Goal: Task Accomplishment & Management: Use online tool/utility

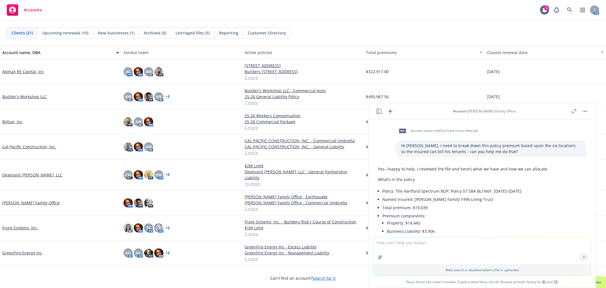
scroll to position [779, 0]
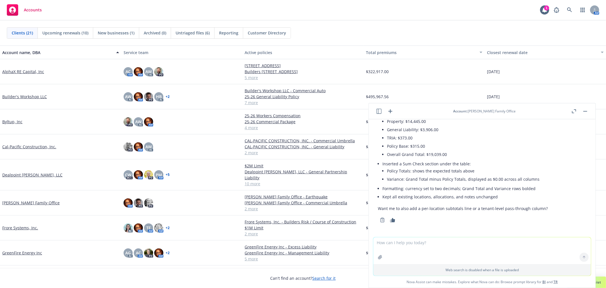
click at [569, 237] on div "Web search is disabled when a file is uploaded" at bounding box center [482, 256] width 218 height 39
click at [392, 110] on icon "button" at bounding box center [390, 111] width 7 height 7
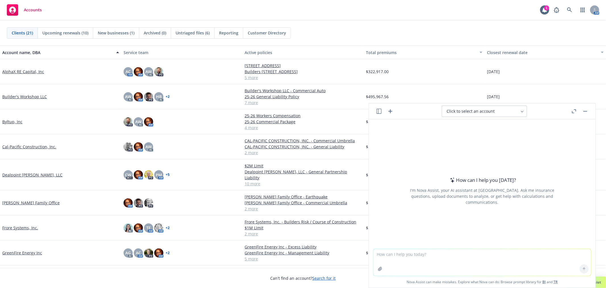
click at [415, 249] on textarea at bounding box center [482, 262] width 218 height 27
click at [422, 257] on textarea "how many days is 9/15" at bounding box center [482, 262] width 218 height 27
type textarea "how many days is 9/15/25 to 4/29/26?"
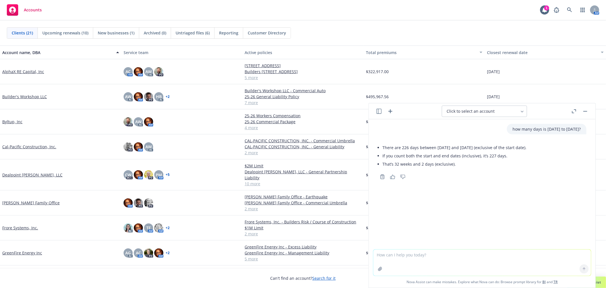
click at [378, 111] on icon "button" at bounding box center [378, 111] width 5 height 5
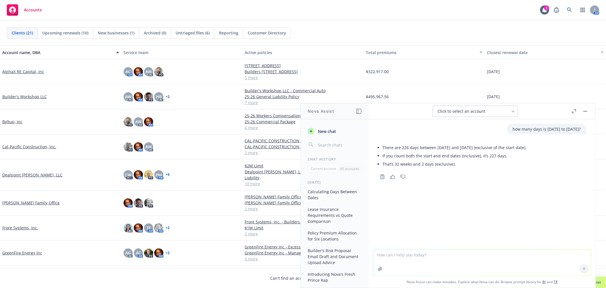
click at [335, 215] on button "Lease Insurance Requirements vs Quote Comparison" at bounding box center [334, 214] width 59 height 21
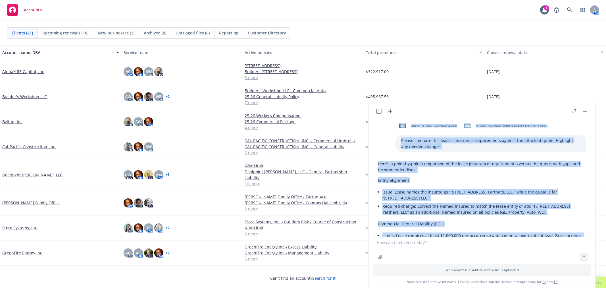
scroll to position [0, 0]
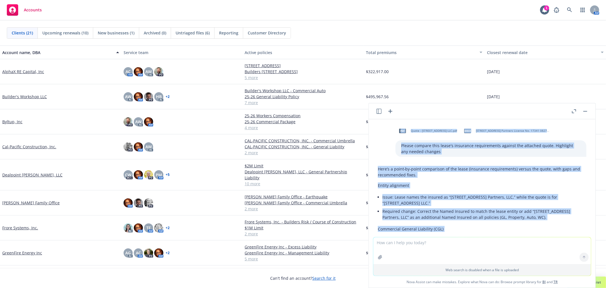
drag, startPoint x: 445, startPoint y: 169, endPoint x: 375, endPoint y: 119, distance: 86.6
click at [375, 119] on div "pdf Quote - 340 Jefferson Street LLC.pdf docx 340 Jefferson Street Partners Lic…" at bounding box center [482, 178] width 227 height 118
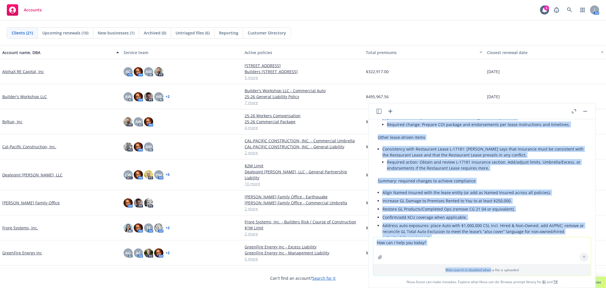
scroll to position [784, 0]
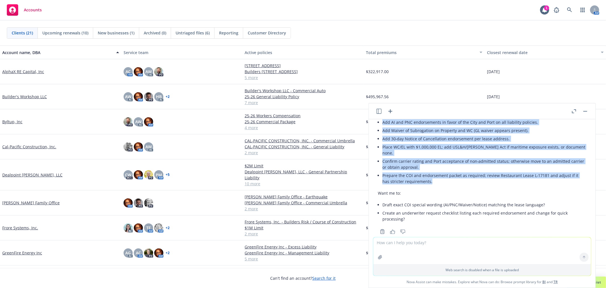
drag, startPoint x: 374, startPoint y: 184, endPoint x: 464, endPoint y: 169, distance: 91.2
copy div "Entity alignment Issue: Lease names the insured as “340 Jefferson Street Partne…"
click at [389, 110] on icon "button" at bounding box center [390, 111] width 7 height 7
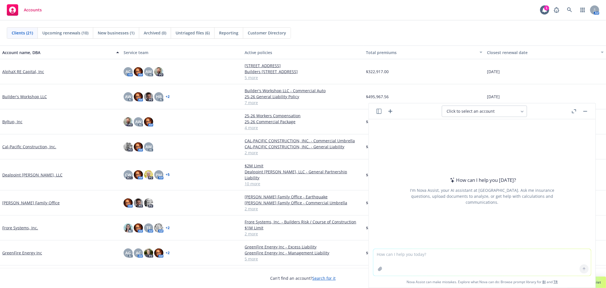
click at [399, 253] on textarea at bounding box center [482, 262] width 218 height 27
type textarea "reword this email - Hi Steve, The admitted markets have declined for the most p…"
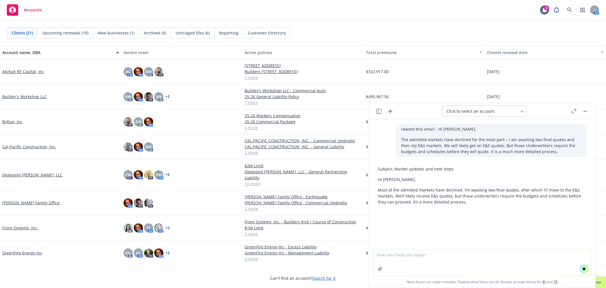
scroll to position [32, 0]
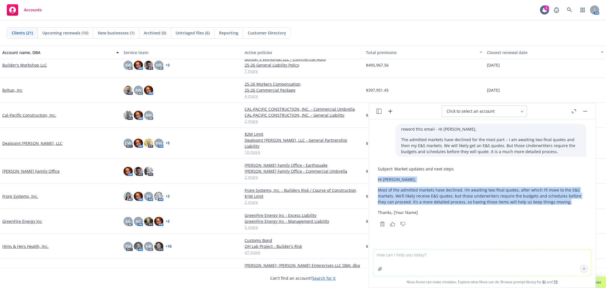
drag, startPoint x: 379, startPoint y: 178, endPoint x: 574, endPoint y: 203, distance: 196.8
click at [574, 203] on div "Subject: Market updates and next steps Hi Steve, Most of the admitted markets h…" at bounding box center [482, 190] width 209 height 54
copy div "Hi Steve, Most of the admitted markets have declined. I’m awaiting two final qu…"
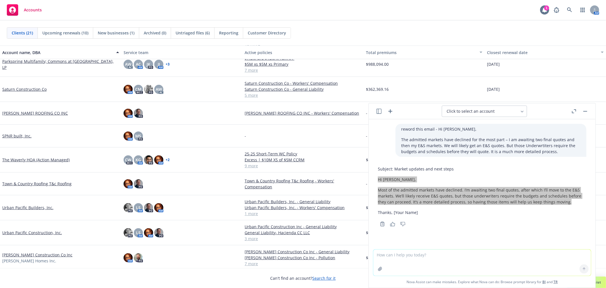
scroll to position [253, 0]
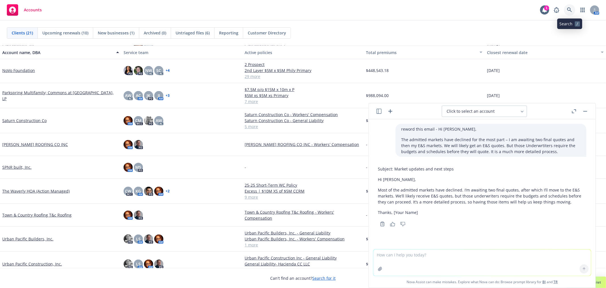
click at [567, 7] on link at bounding box center [569, 9] width 11 height 11
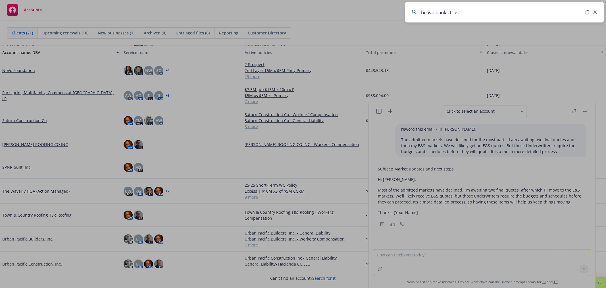
type input "the wo banks trust"
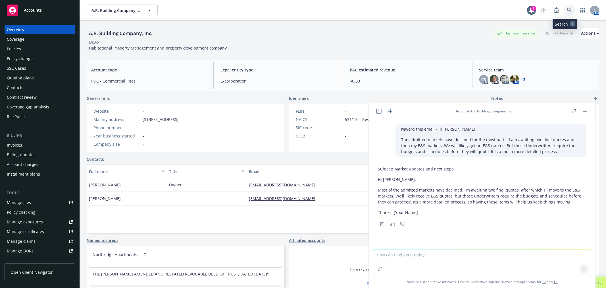
click at [567, 10] on icon at bounding box center [569, 10] width 5 height 5
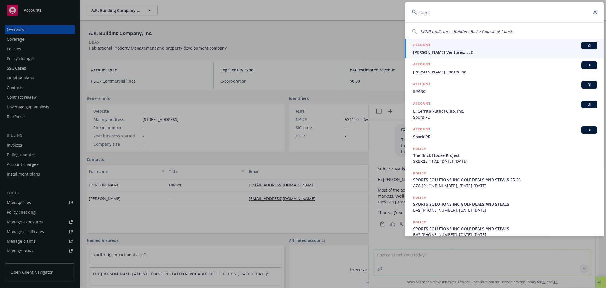
click at [451, 30] on span "SPNR built, Inc. - Builders Risk / Course of Const" at bounding box center [466, 31] width 91 height 5
type input "SPNR built, Inc. - Builders Risk / Course of Const"
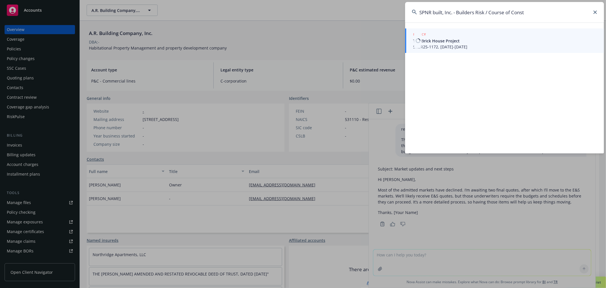
click at [451, 40] on span "The Brick House Project" at bounding box center [505, 41] width 184 height 6
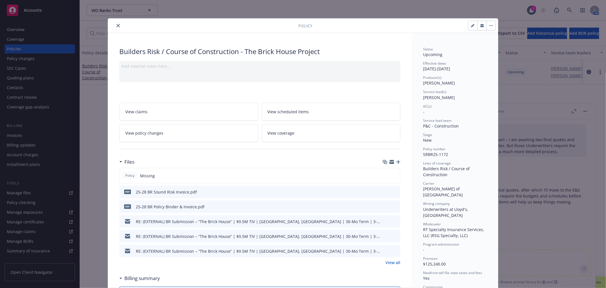
click at [116, 25] on icon "close" at bounding box center [117, 25] width 3 height 3
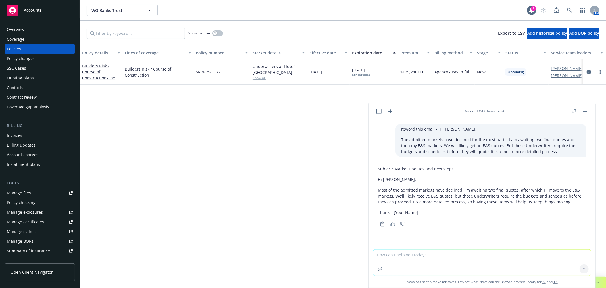
click at [584, 112] on button "button" at bounding box center [585, 111] width 7 height 7
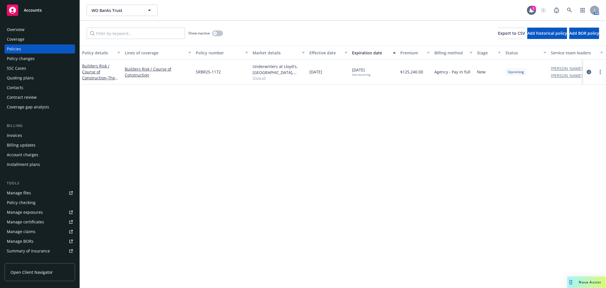
click at [19, 134] on div "Invoices" at bounding box center [14, 135] width 15 height 9
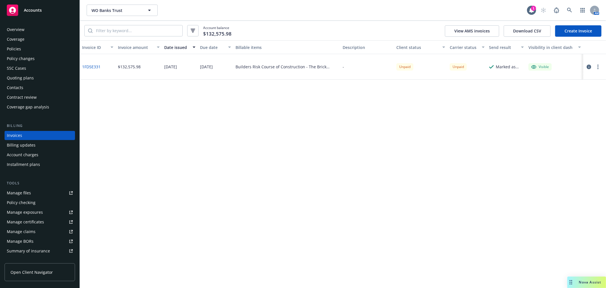
click at [24, 47] on div "Policies" at bounding box center [40, 48] width 66 height 9
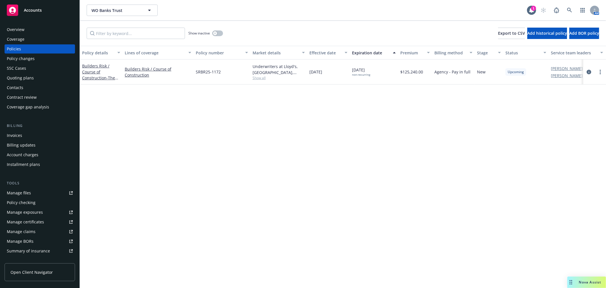
click at [38, 194] on link "Manage files" at bounding box center [40, 192] width 70 height 9
click at [601, 72] on link "more" at bounding box center [600, 71] width 7 height 7
click at [567, 149] on link "Copy logging email" at bounding box center [570, 151] width 67 height 11
drag, startPoint x: 591, startPoint y: 280, endPoint x: 566, endPoint y: 225, distance: 60.5
click at [566, 225] on body "Accounts Overview Coverage Policies Policy changes SSC Cases Quoting plans Cont…" at bounding box center [303, 144] width 606 height 288
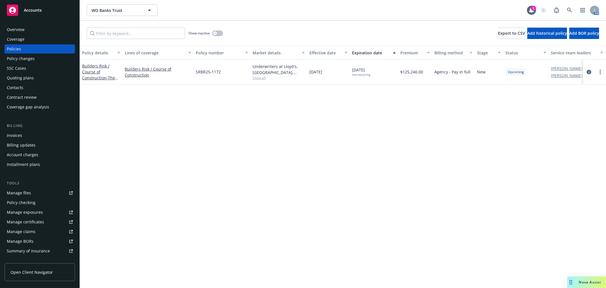
click at [57, 191] on link "Manage files" at bounding box center [40, 192] width 70 height 9
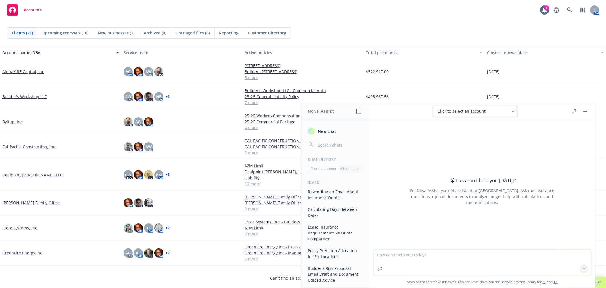
click at [403, 255] on textarea at bounding box center [482, 262] width 218 height 26
paste textarea "Hello [PERSON_NAME], It is a pleasure to meet you. In order to continue providi…"
type textarea "reword this email - Hello [PERSON_NAME], It is a pleasure to meet you. In order…"
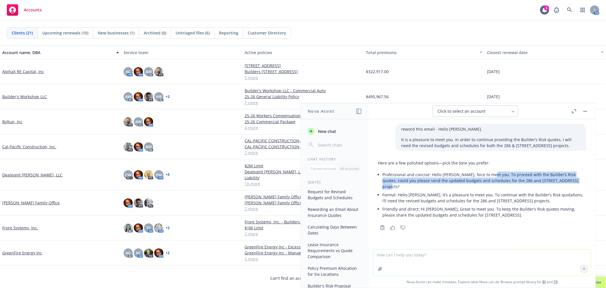
drag, startPoint x: 566, startPoint y: 179, endPoint x: 487, endPoint y: 172, distance: 79.4
click at [487, 172] on p "Professional and concise: Hello [PERSON_NAME], Nice to meet you. To proceed wit…" at bounding box center [484, 180] width 204 height 18
copy p "To proceed with the Builder’s Risk quotes, could you please send the updated bu…"
